Goal: Transaction & Acquisition: Purchase product/service

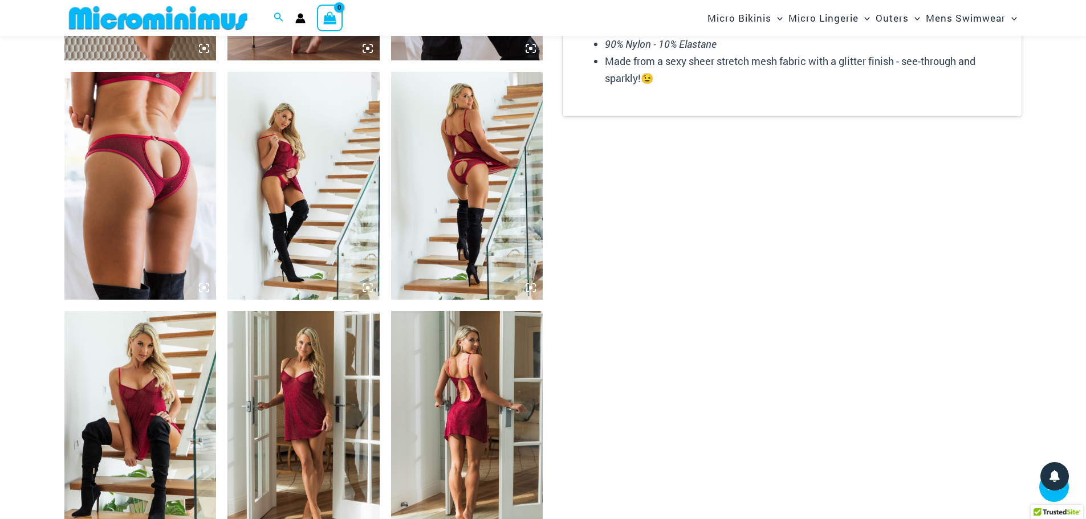
scroll to position [1472, 0]
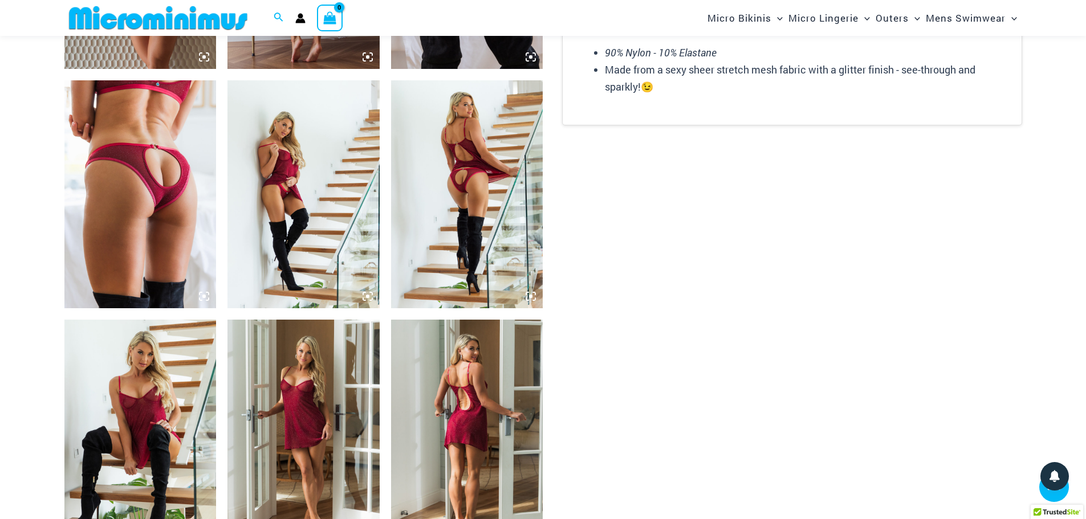
click at [141, 196] on img at bounding box center [140, 194] width 152 height 228
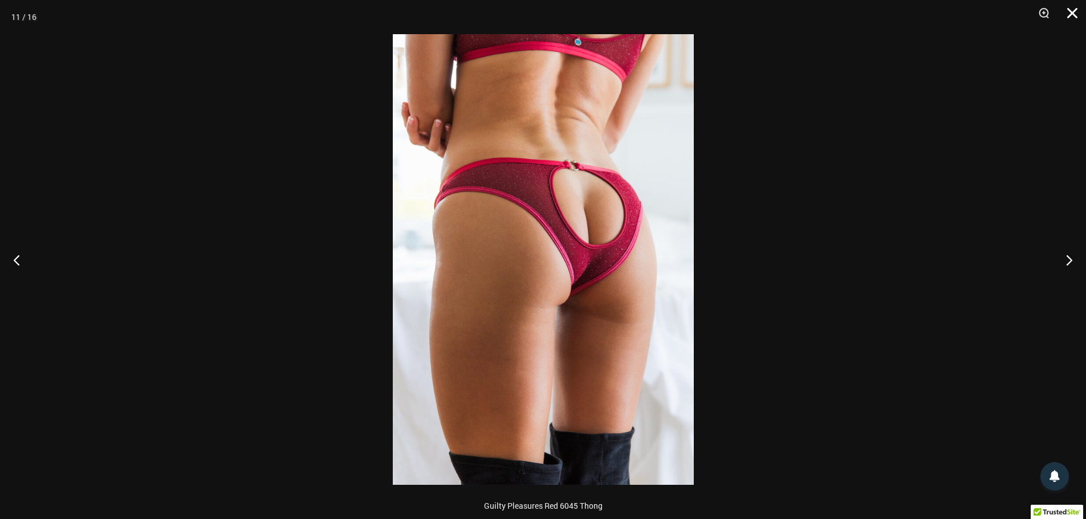
click at [1074, 12] on button "Close" at bounding box center [1068, 17] width 29 height 34
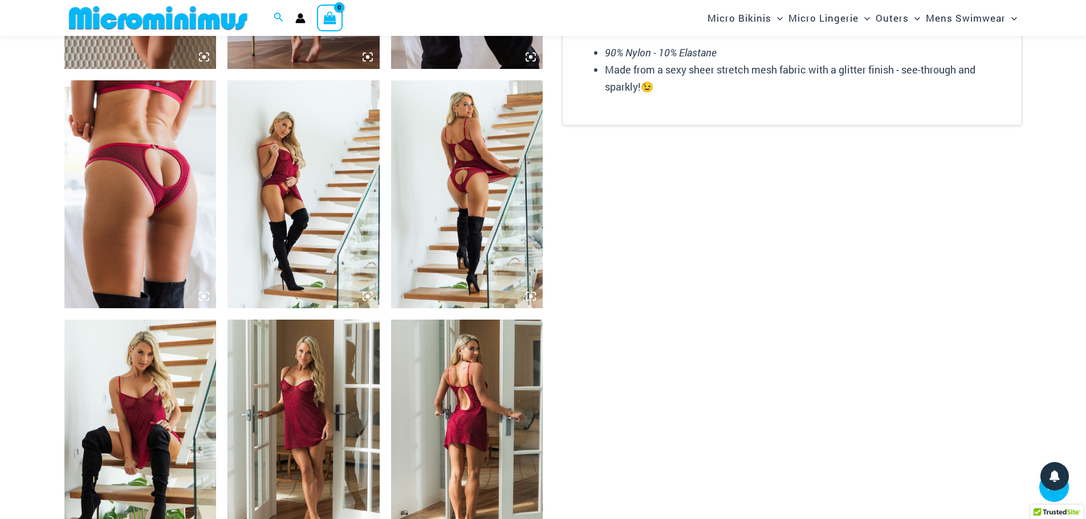
click at [468, 136] on img at bounding box center [467, 194] width 152 height 228
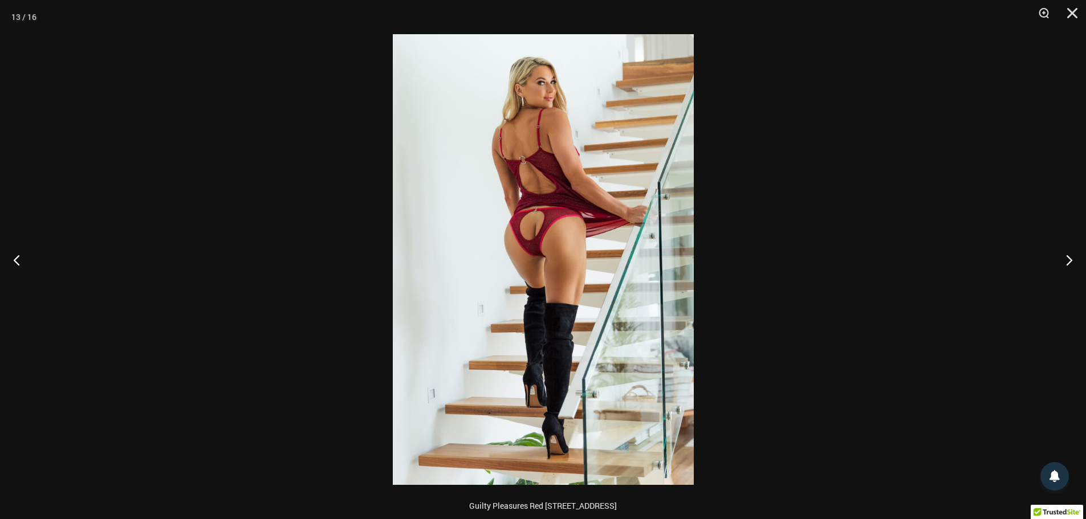
click at [545, 205] on img at bounding box center [543, 259] width 301 height 451
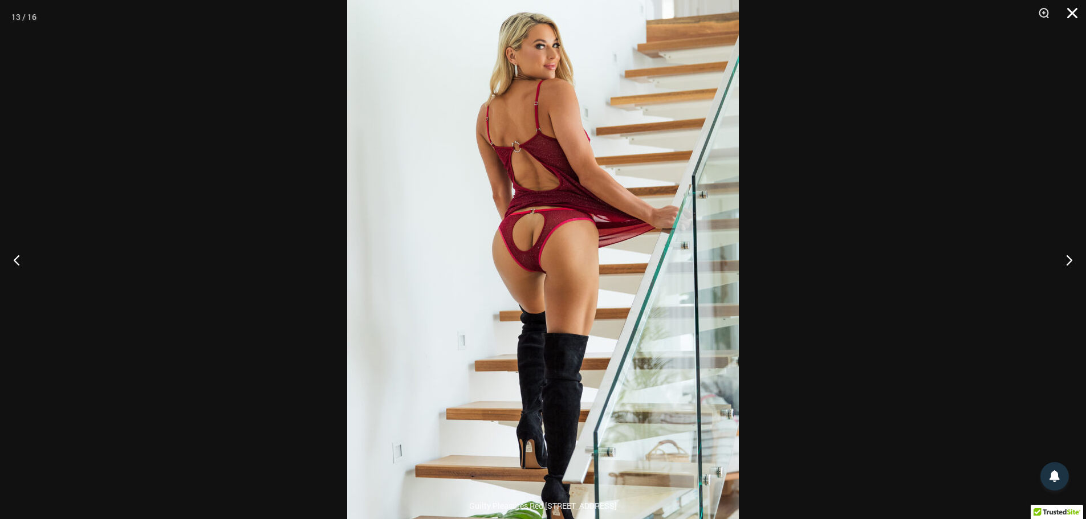
click at [1071, 8] on button "Close" at bounding box center [1068, 17] width 29 height 34
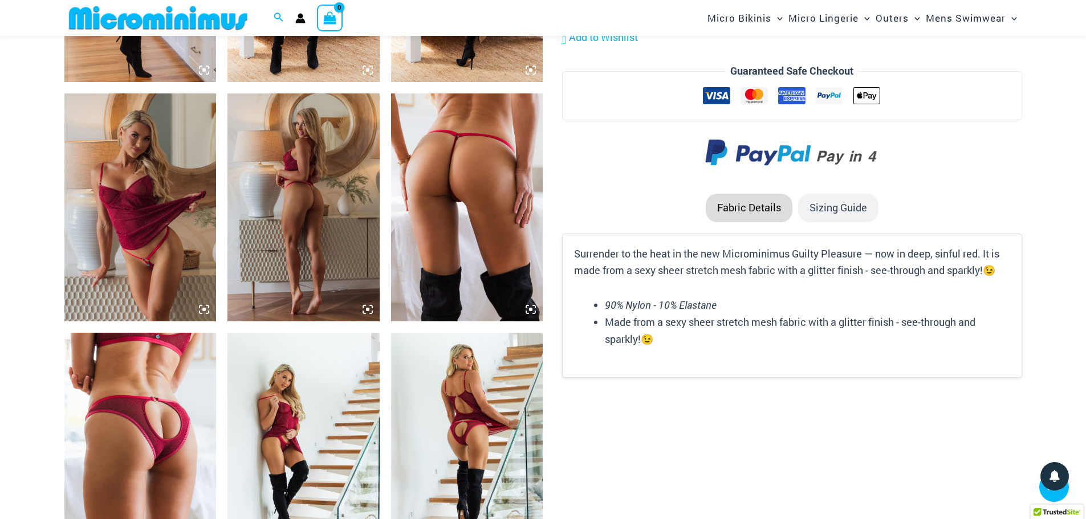
scroll to position [1130, 0]
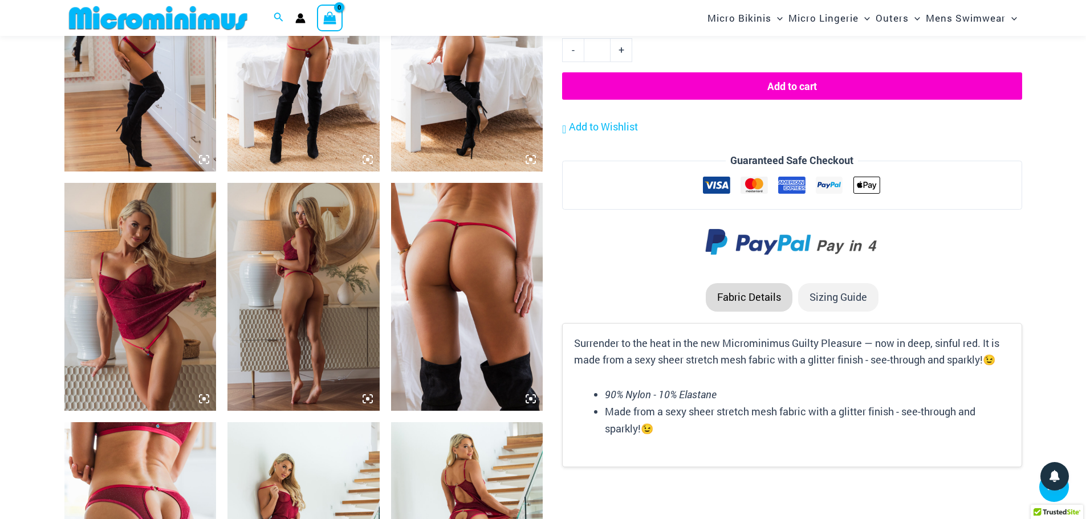
click at [295, 88] on img at bounding box center [304, 58] width 152 height 228
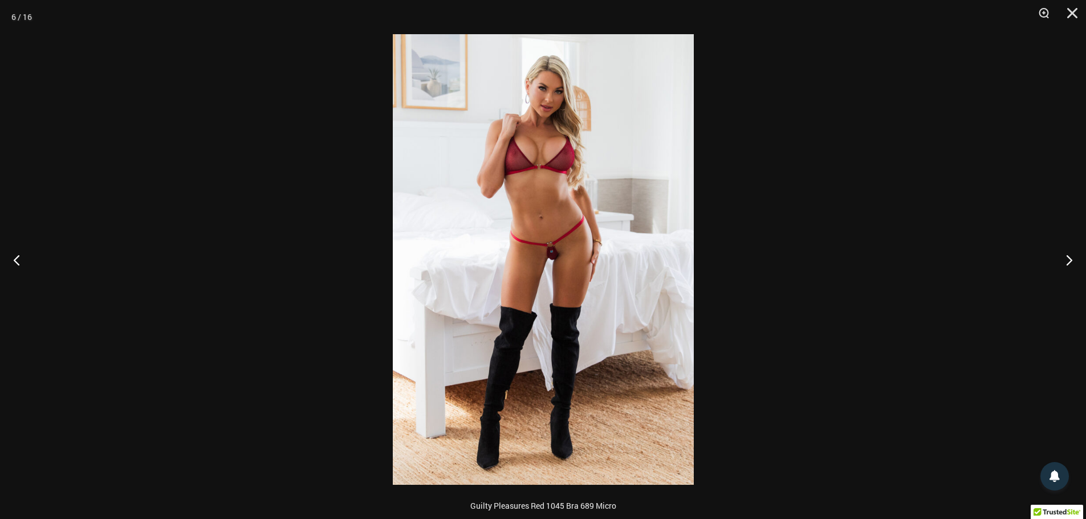
click at [571, 198] on img at bounding box center [543, 259] width 301 height 451
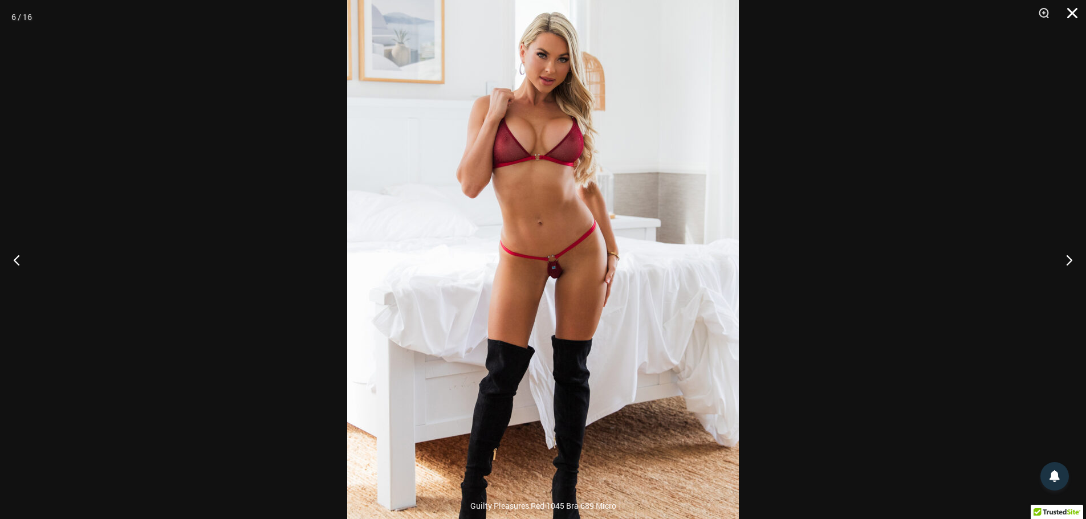
click at [1073, 13] on button "Close" at bounding box center [1068, 17] width 29 height 34
